Goal: Task Accomplishment & Management: Use online tool/utility

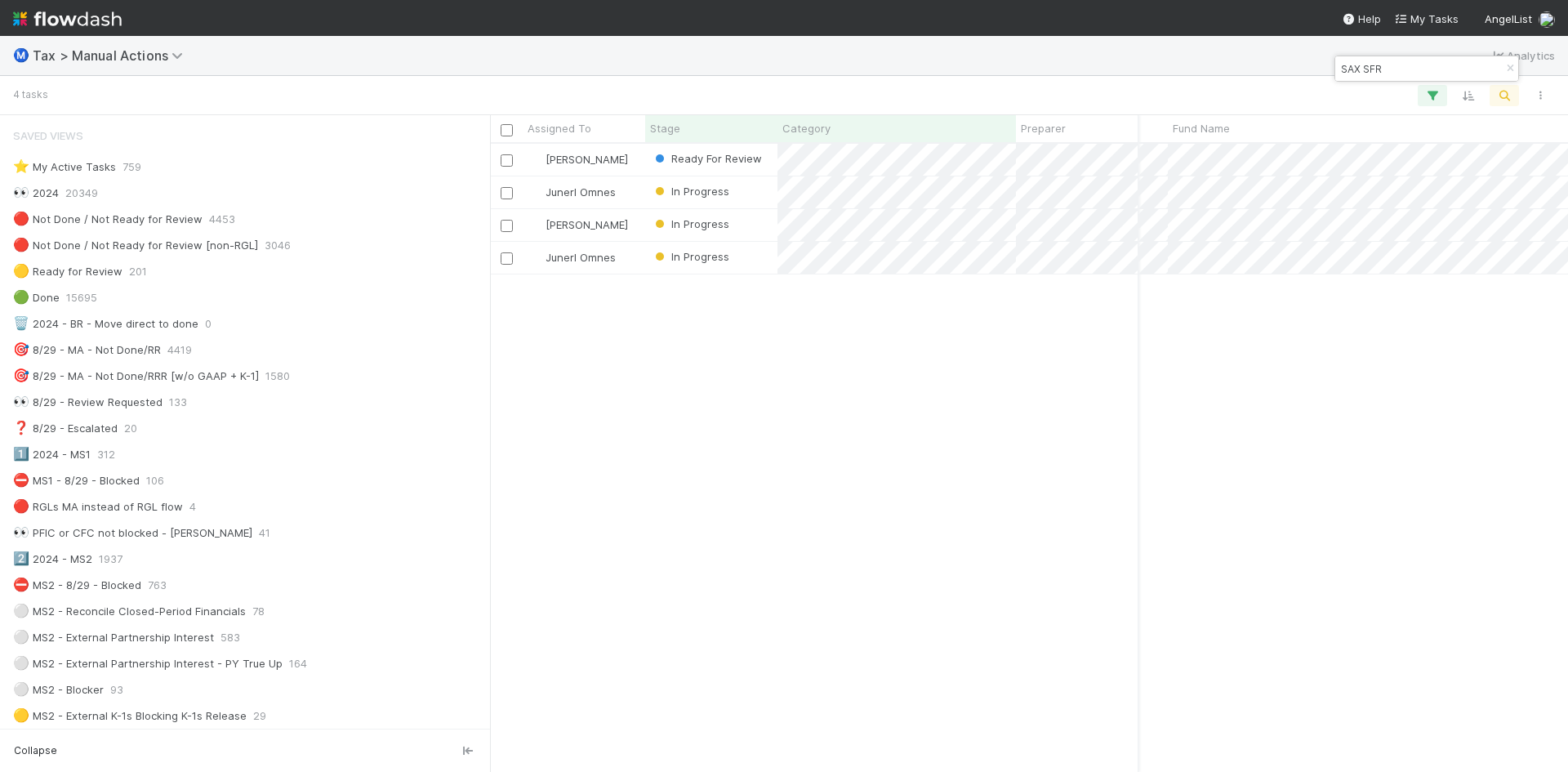
scroll to position [1452, 0]
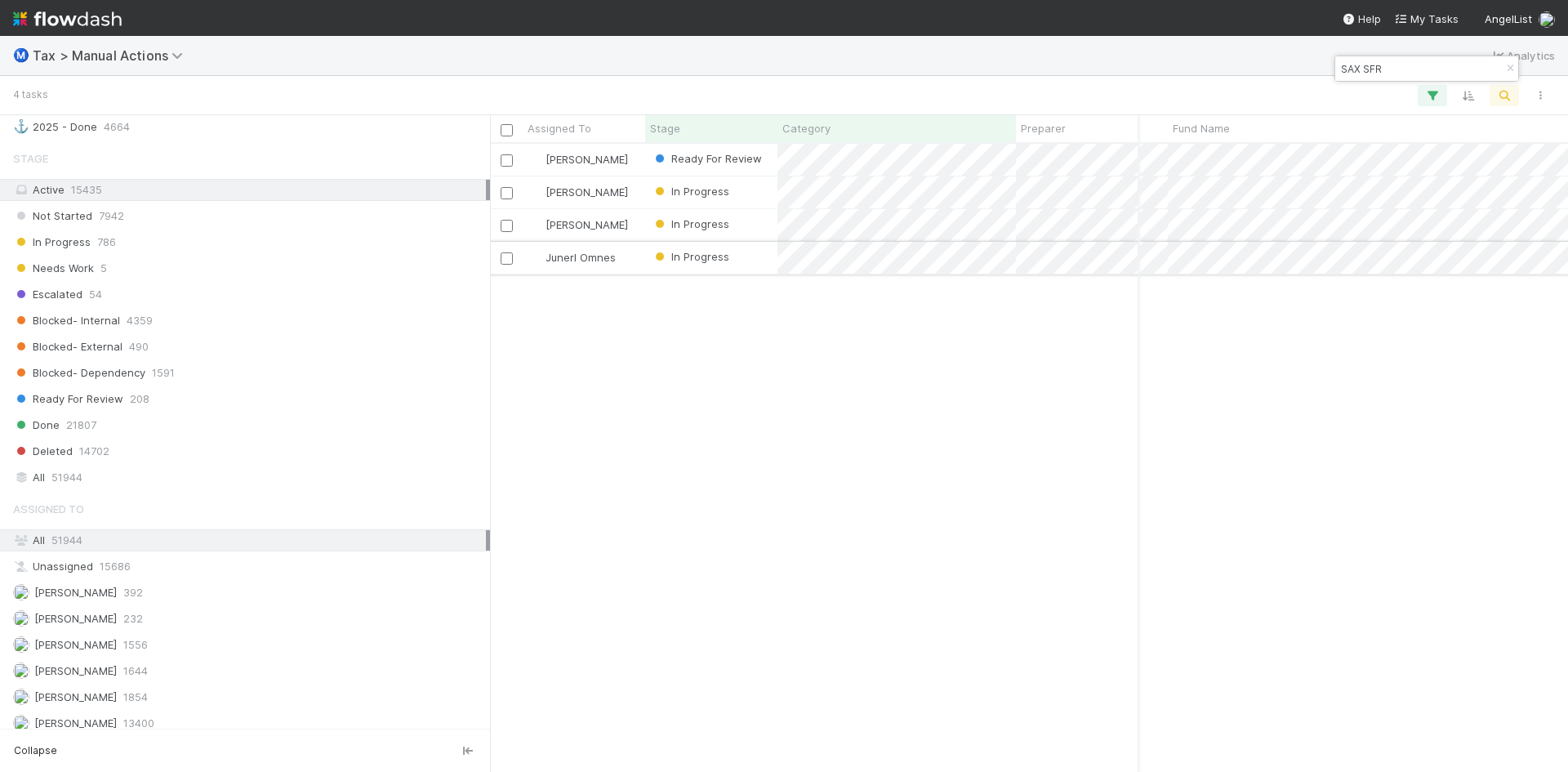
click at [640, 256] on div "Junerl Omnes" at bounding box center [584, 258] width 123 height 32
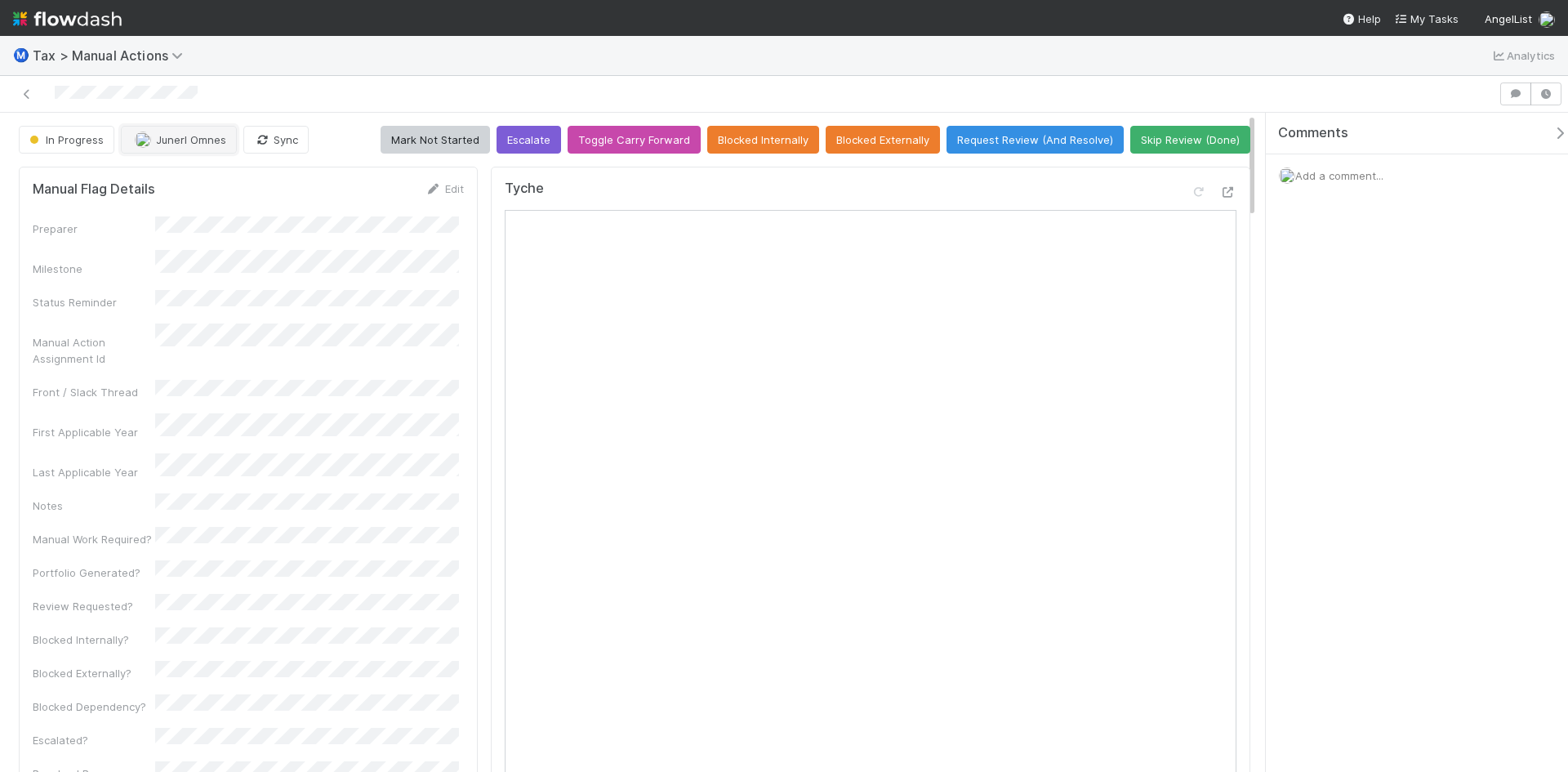
click at [181, 146] on button "Junerl Omnes" at bounding box center [179, 140] width 116 height 28
click at [186, 185] on span "[PERSON_NAME] you" at bounding box center [198, 180] width 107 height 13
click at [1220, 195] on icon at bounding box center [1228, 192] width 16 height 11
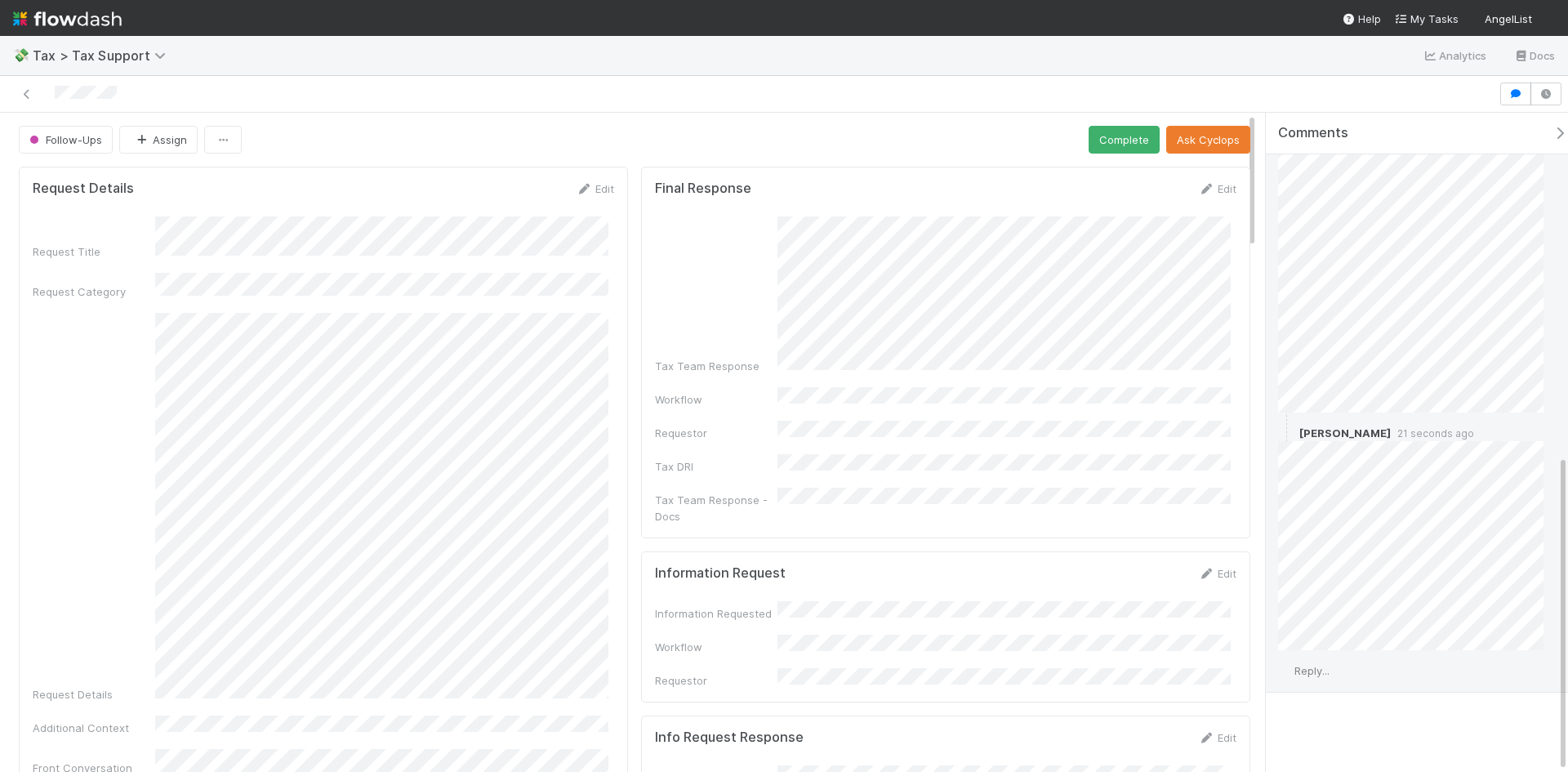
scroll to position [713, 0]
click at [1316, 664] on span "Reply..." at bounding box center [1311, 668] width 35 height 13
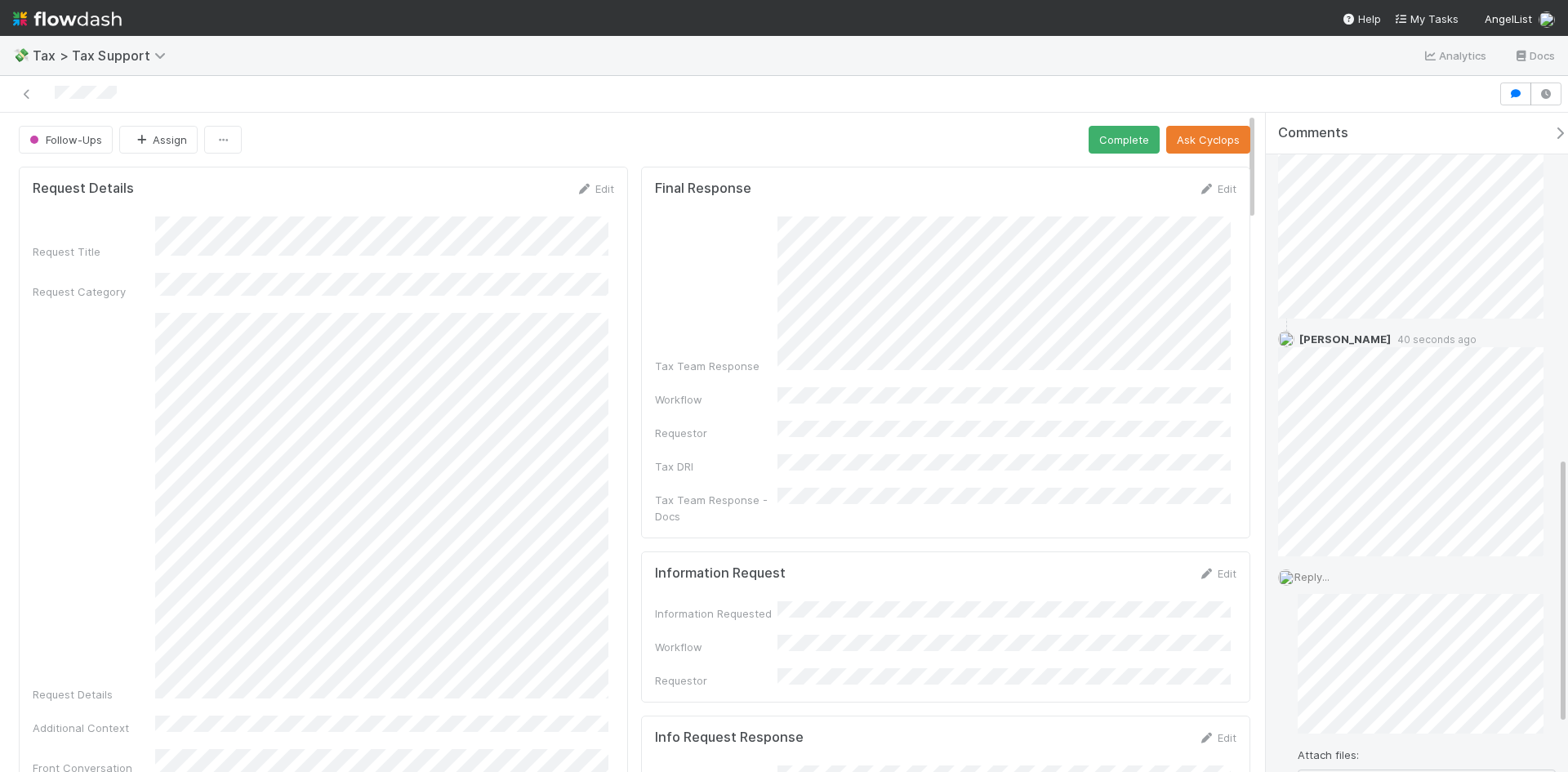
scroll to position [876, 0]
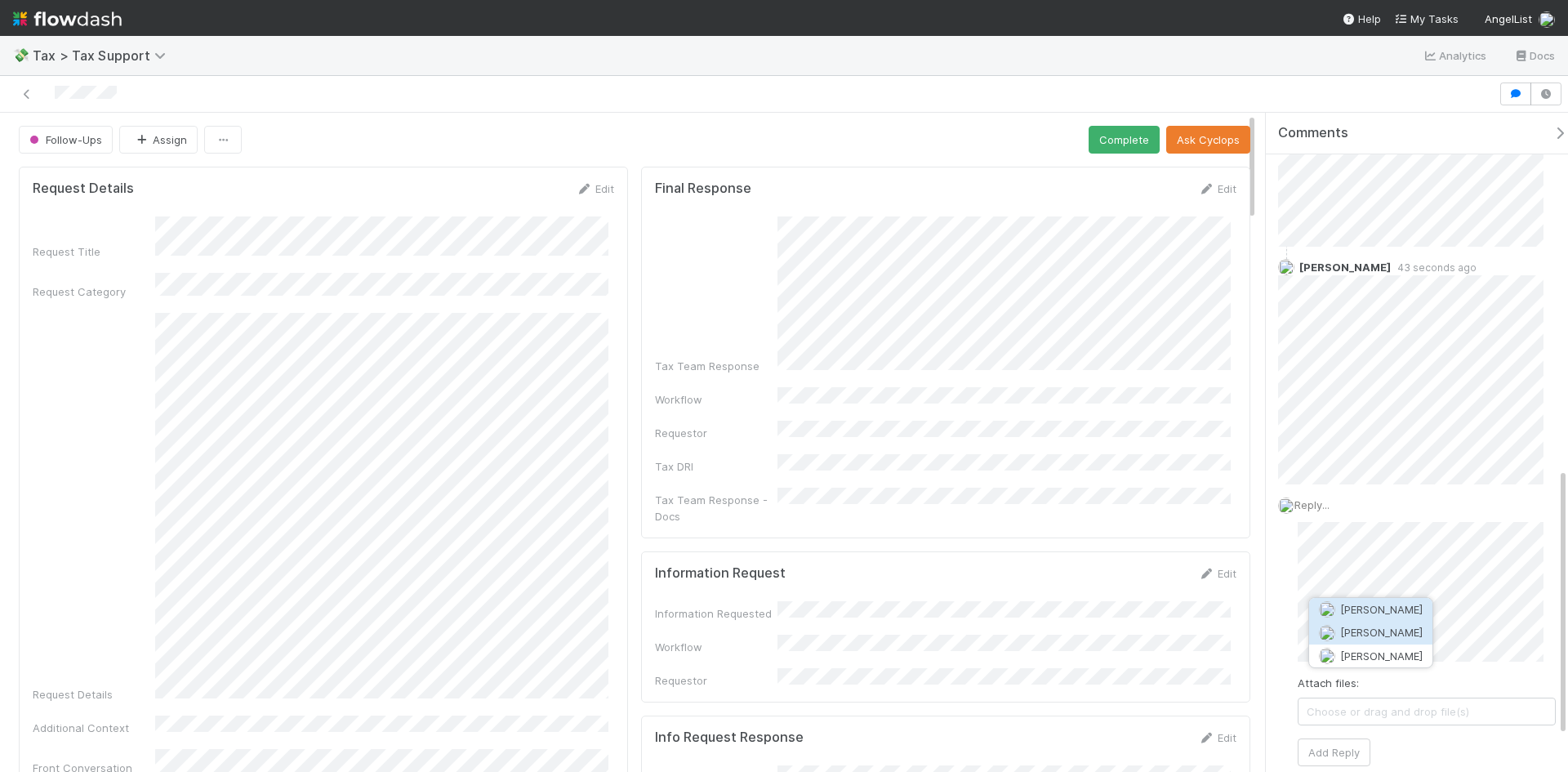
click at [1356, 626] on span "[PERSON_NAME]" at bounding box center [1381, 631] width 82 height 13
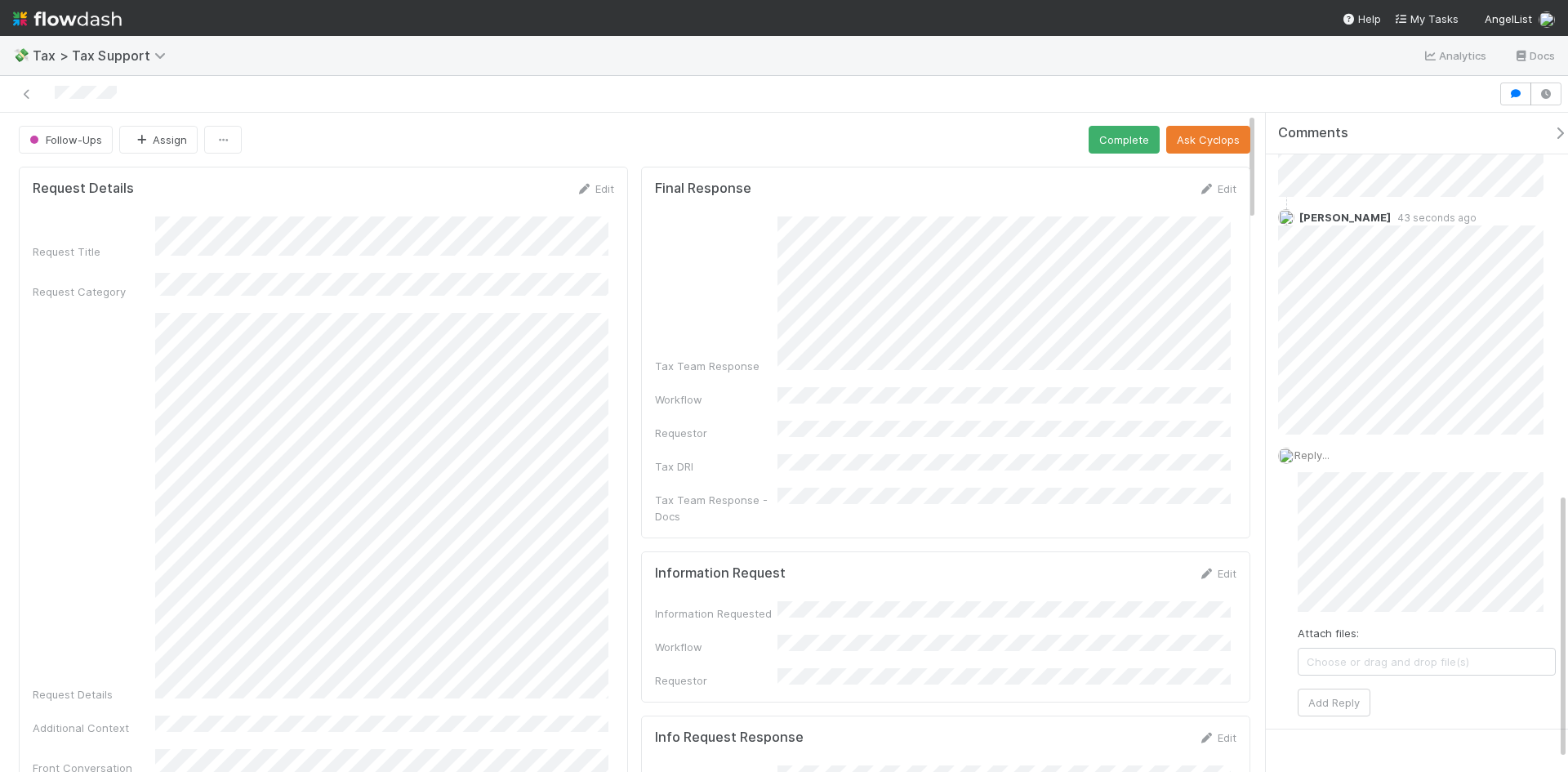
scroll to position [966, 0]
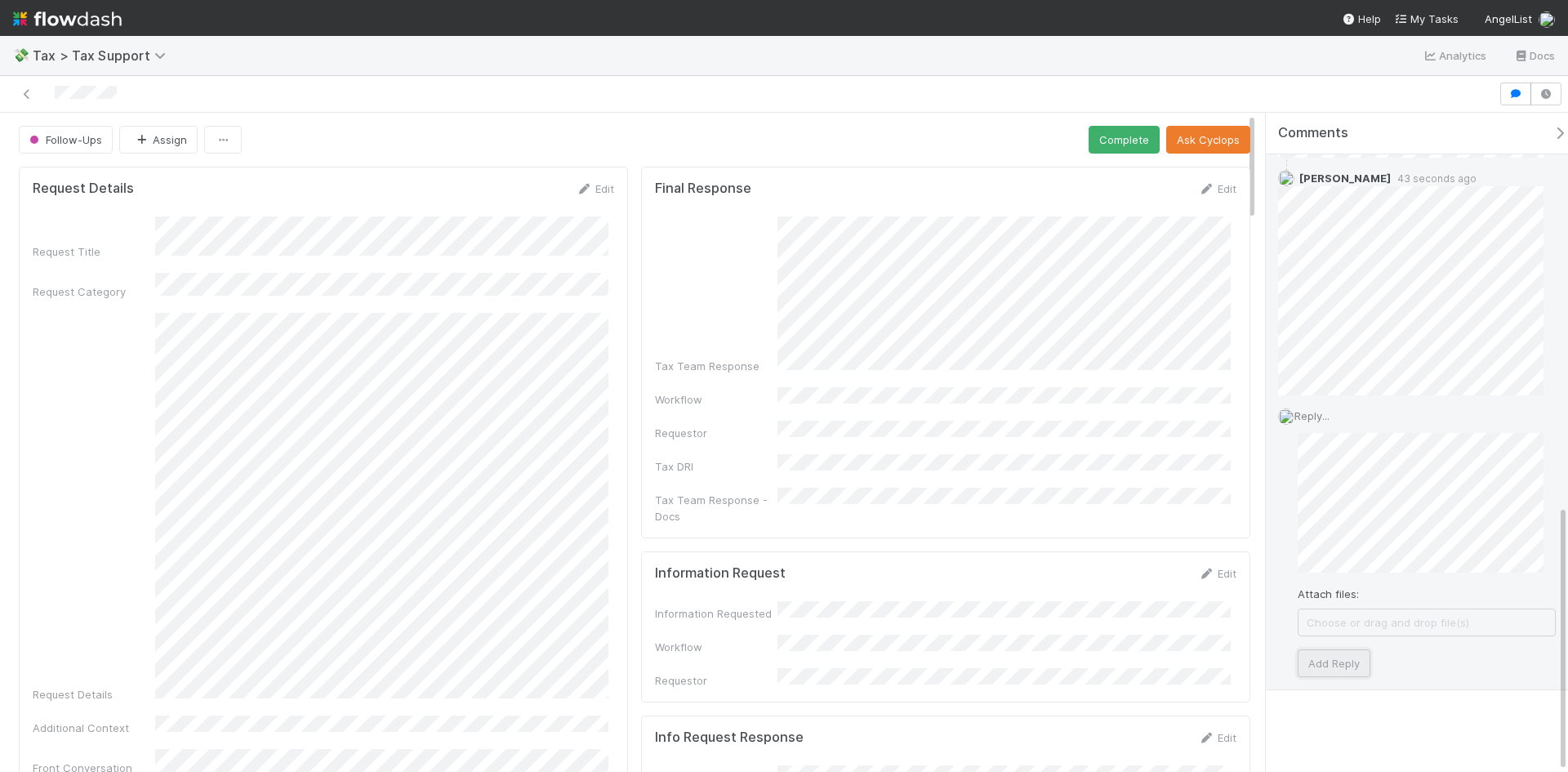
click at [1342, 671] on button "Add Reply" at bounding box center [1334, 663] width 73 height 28
click at [1217, 191] on link "Edit" at bounding box center [1217, 188] width 38 height 13
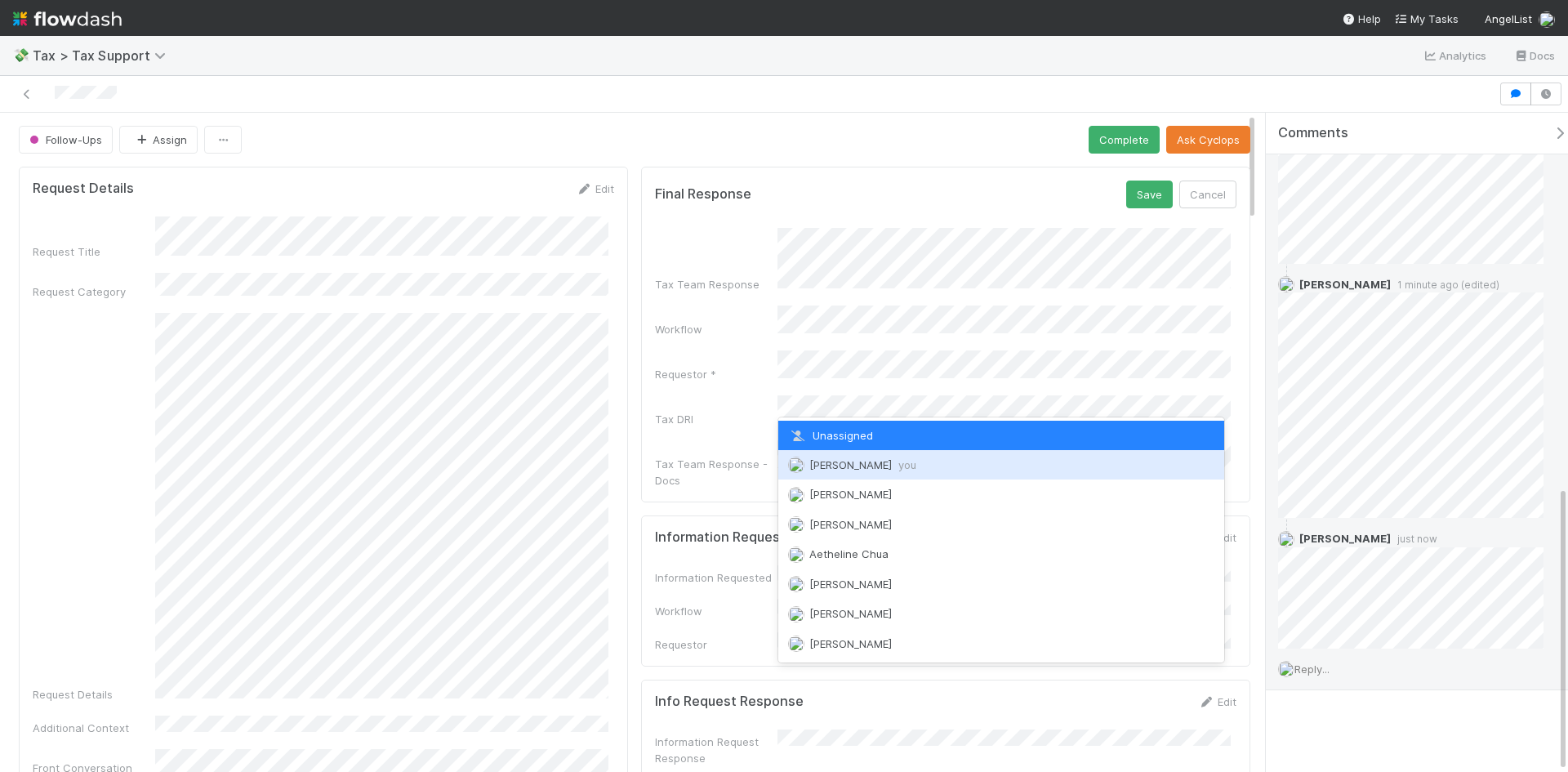
click at [855, 462] on span "[PERSON_NAME] you" at bounding box center [862, 464] width 107 height 13
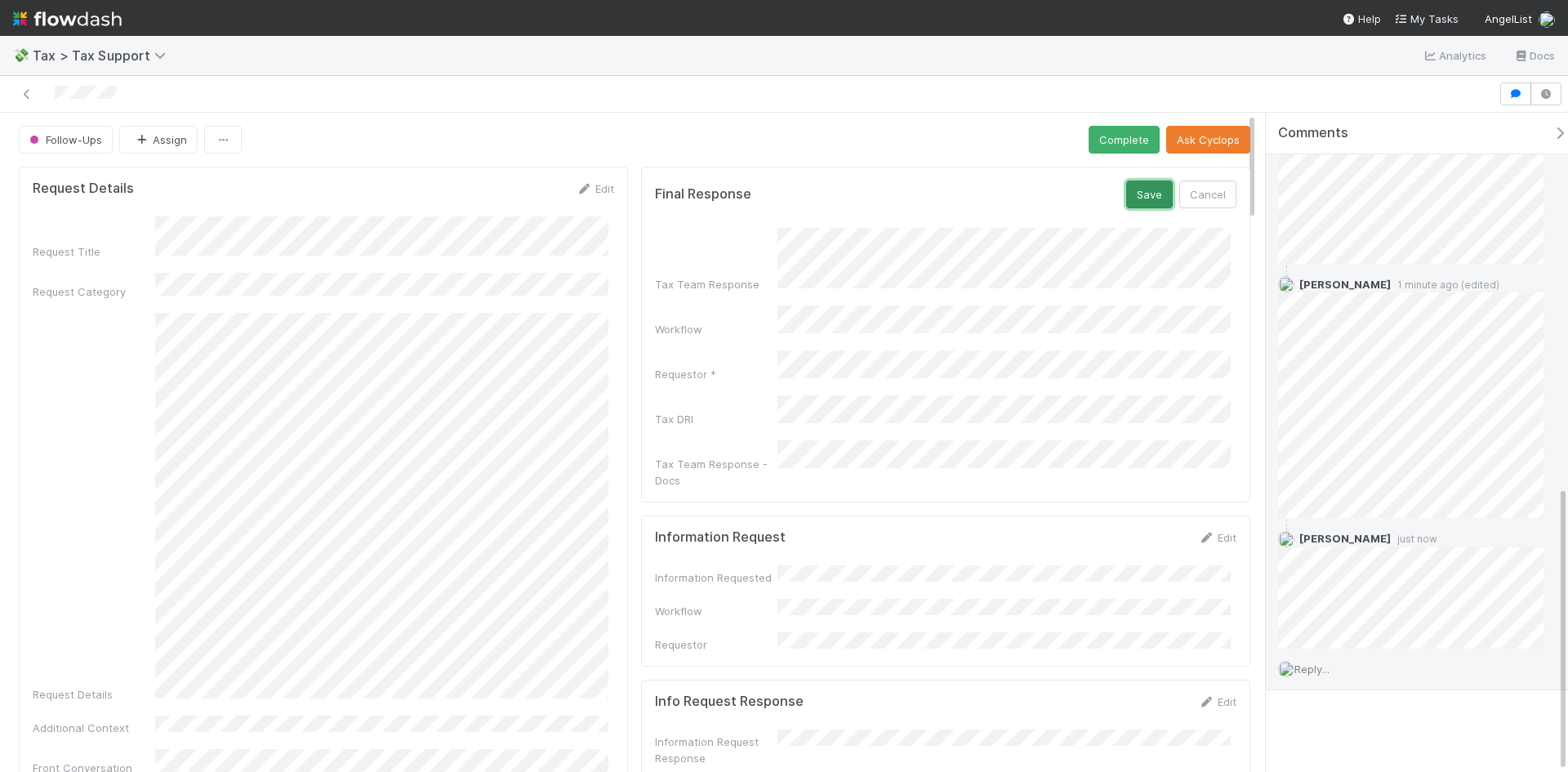
click at [1136, 202] on button "Save" at bounding box center [1149, 194] width 47 height 28
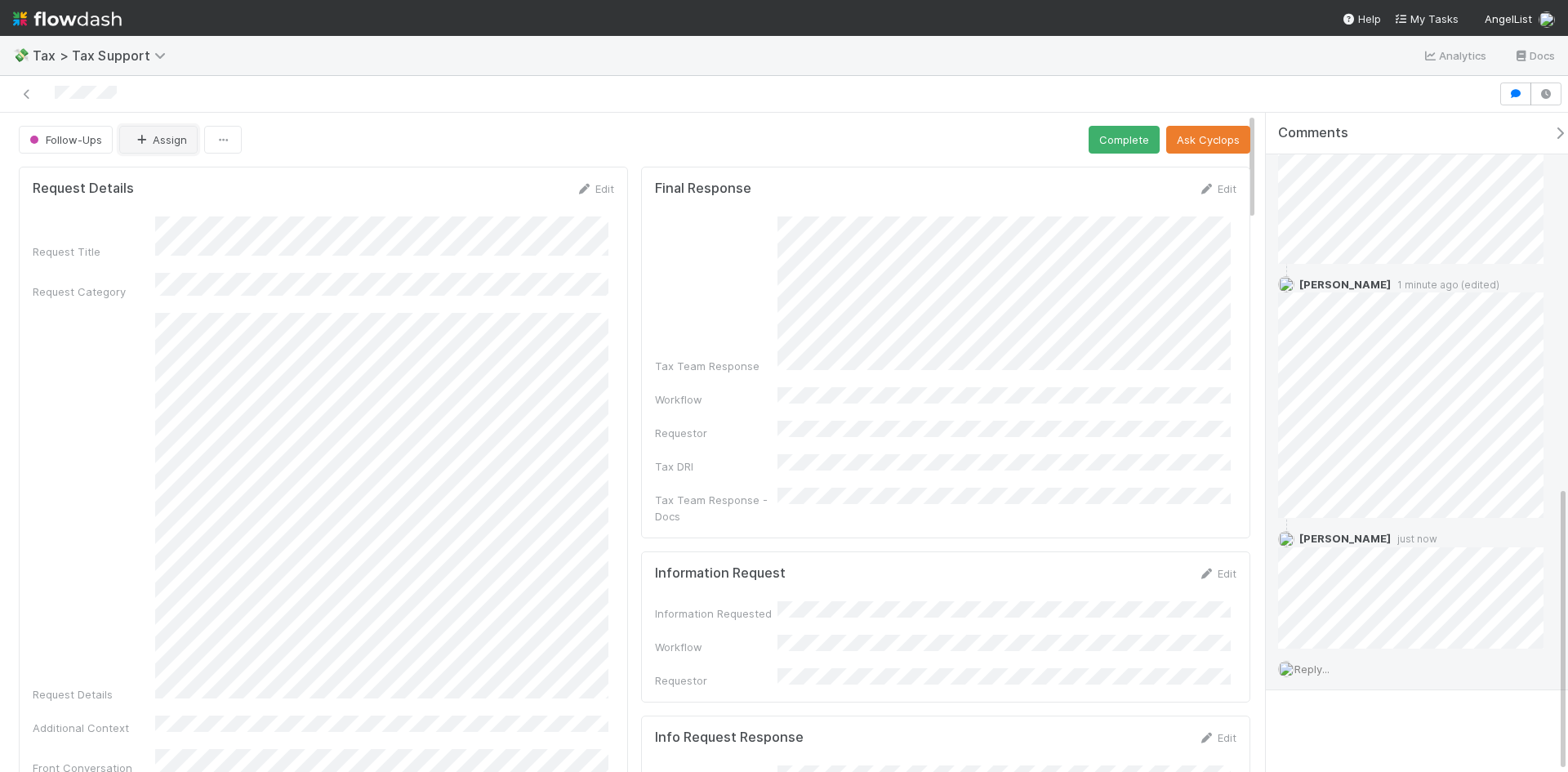
click at [146, 147] on button "Assign" at bounding box center [158, 140] width 79 height 28
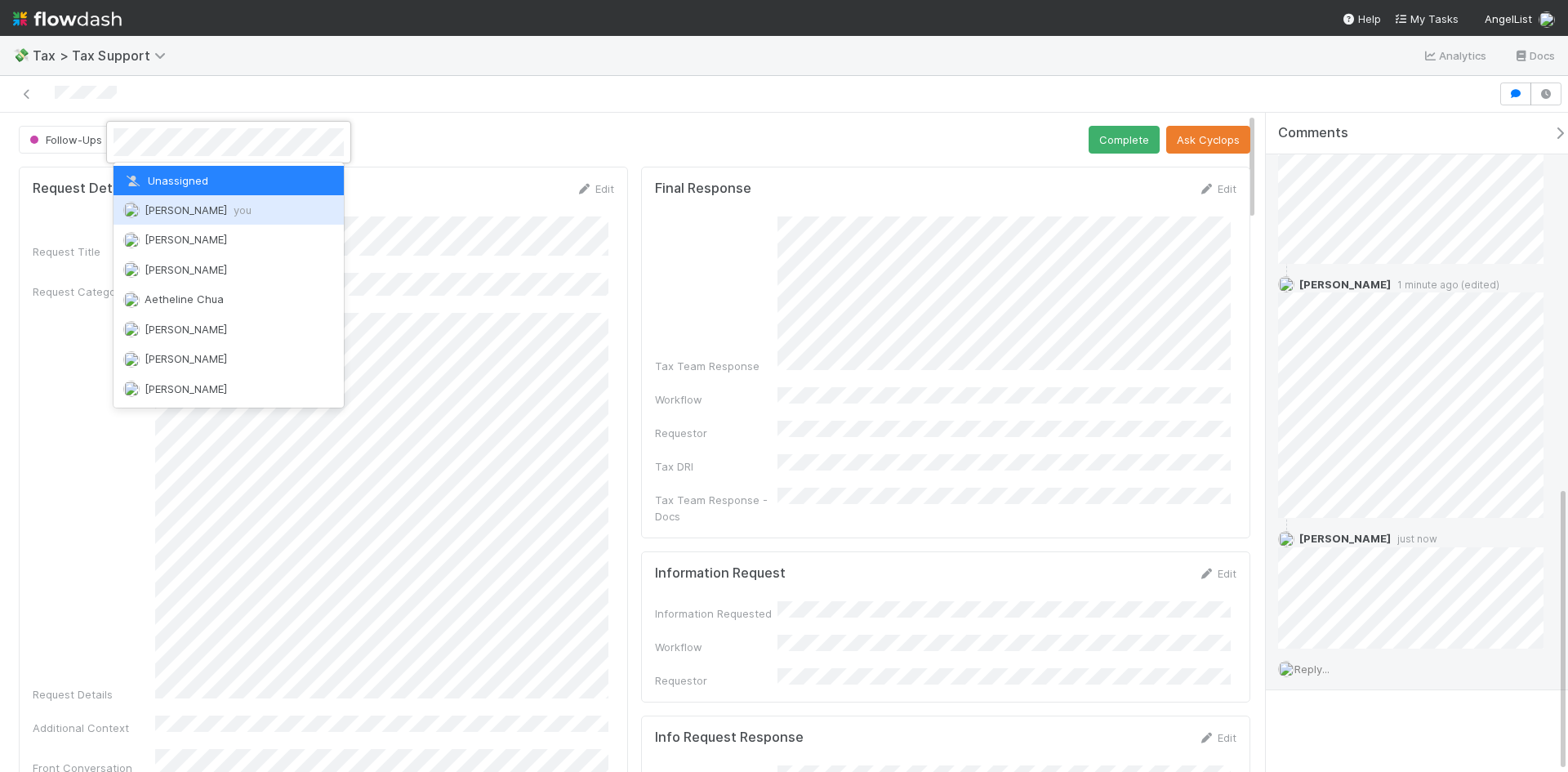
click at [164, 201] on div "[PERSON_NAME] you" at bounding box center [228, 210] width 230 height 30
